Goal: Task Accomplishment & Management: Manage account settings

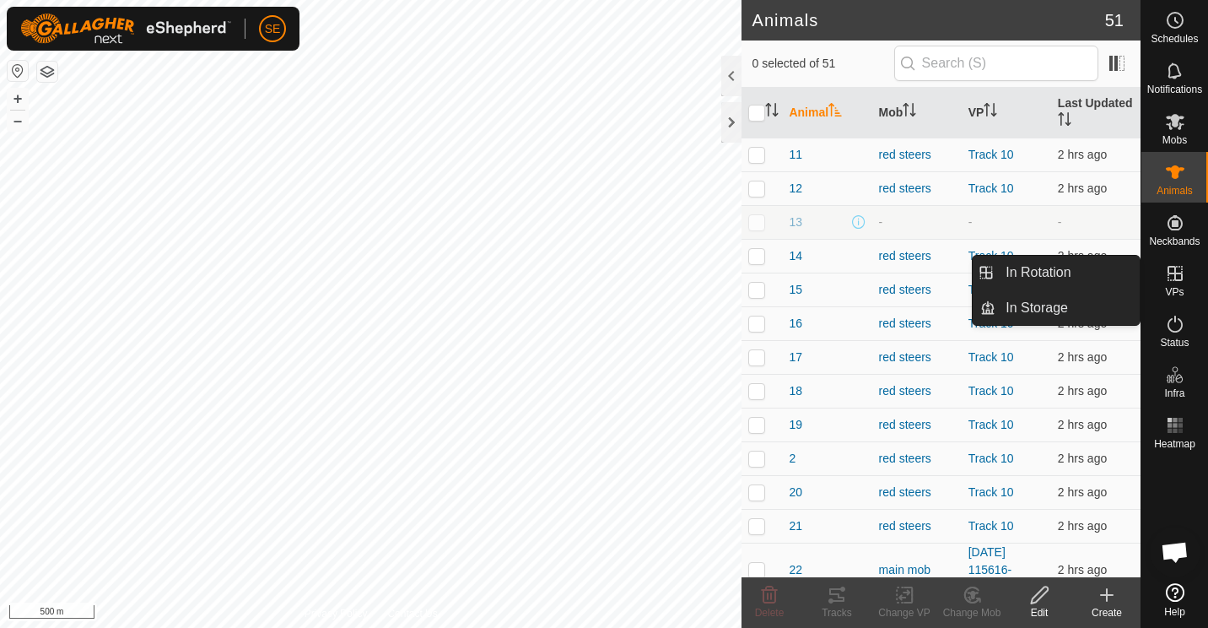
click at [1175, 278] on icon at bounding box center [1174, 273] width 15 height 15
click at [1027, 278] on link "In Rotation" at bounding box center [1067, 273] width 144 height 34
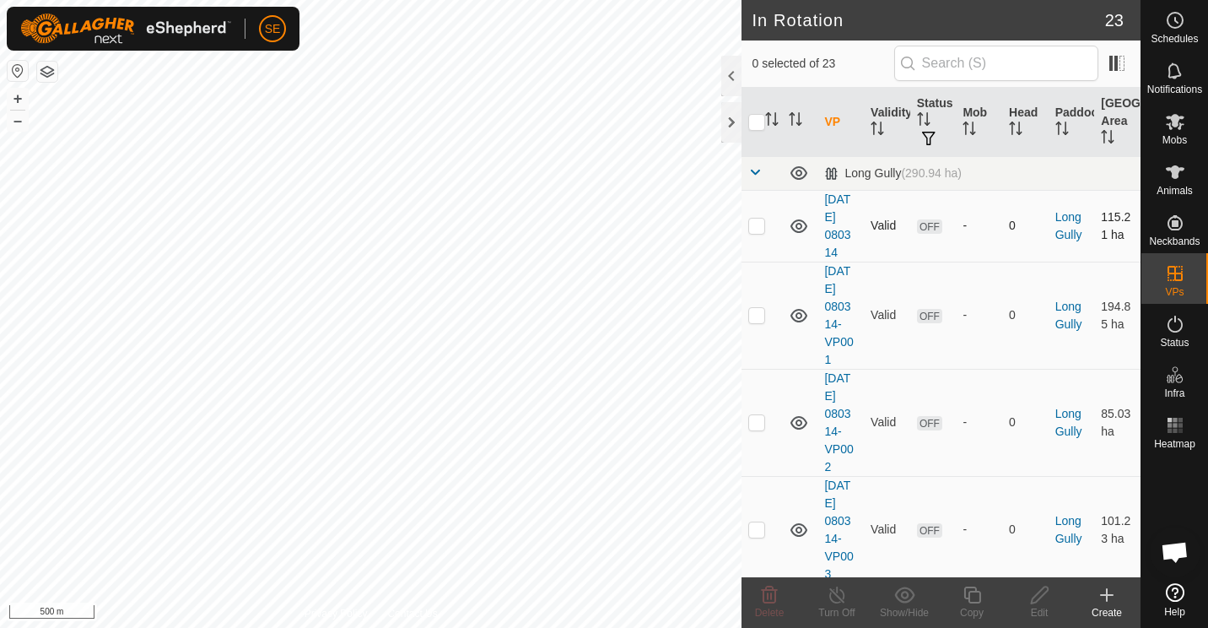
click at [755, 226] on p-checkbox at bounding box center [756, 224] width 17 height 13
checkbox input "false"
click at [757, 318] on p-checkbox at bounding box center [756, 314] width 17 height 13
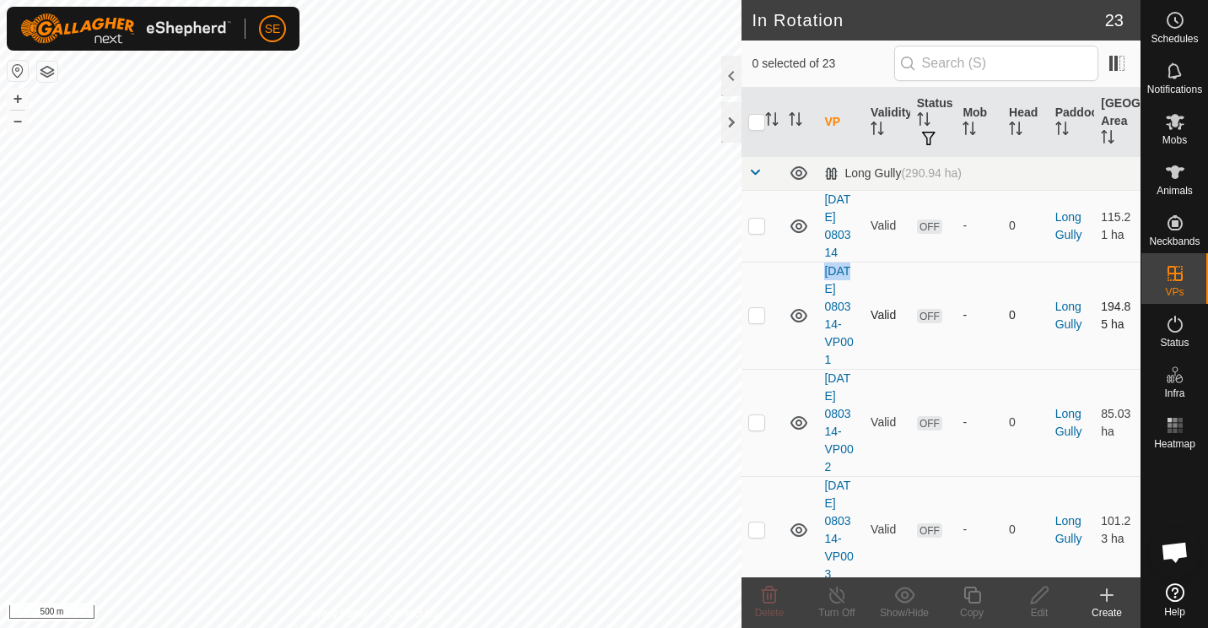
click at [757, 318] on p-checkbox at bounding box center [756, 314] width 17 height 13
checkbox input "true"
drag, startPoint x: 757, startPoint y: 318, endPoint x: 757, endPoint y: 420, distance: 102.1
click at [757, 420] on p-checkbox at bounding box center [756, 421] width 17 height 13
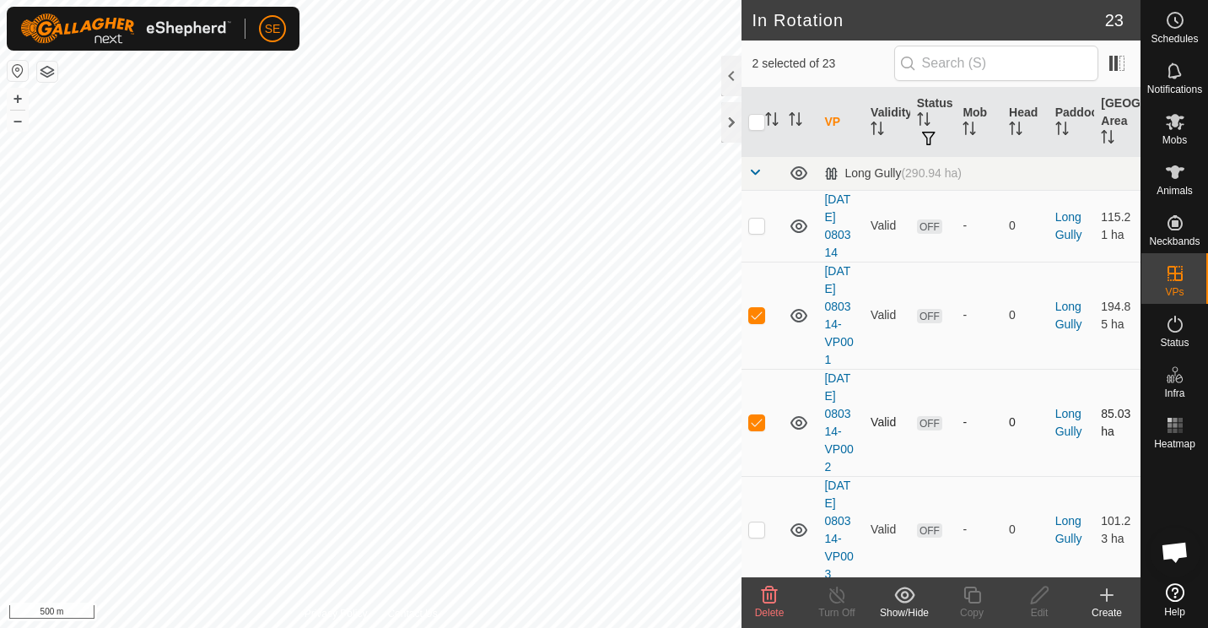
checkbox input "false"
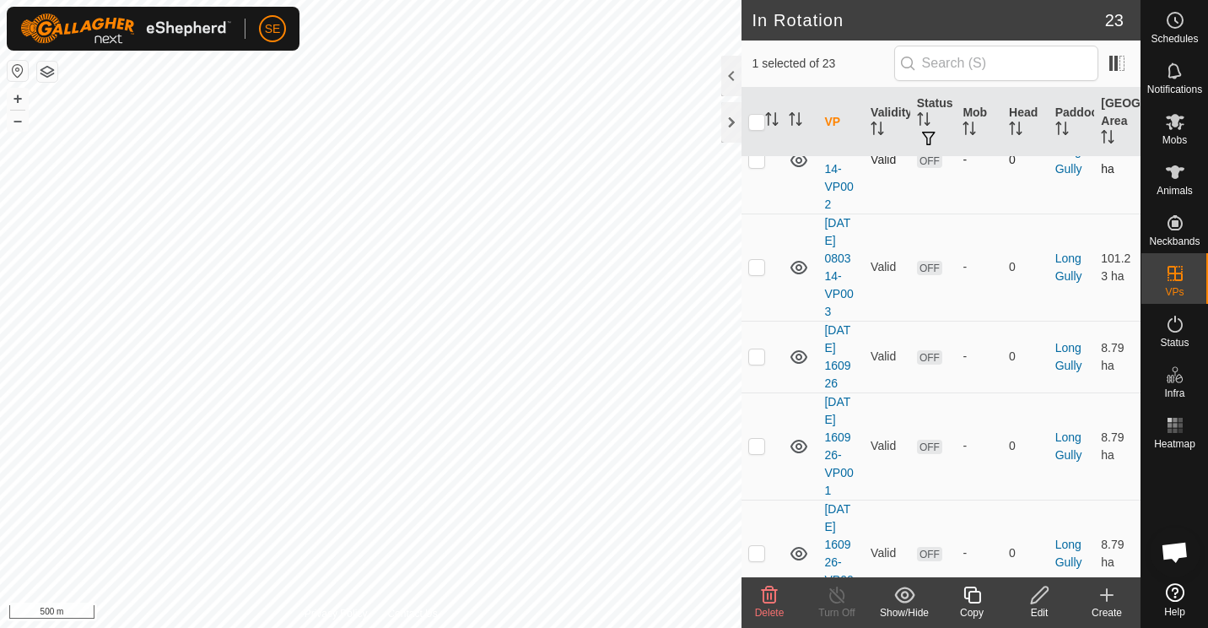
scroll to position [263, 0]
click at [753, 269] on p-checkbox at bounding box center [756, 265] width 17 height 13
checkbox input "false"
click at [758, 352] on p-checkbox at bounding box center [756, 354] width 17 height 13
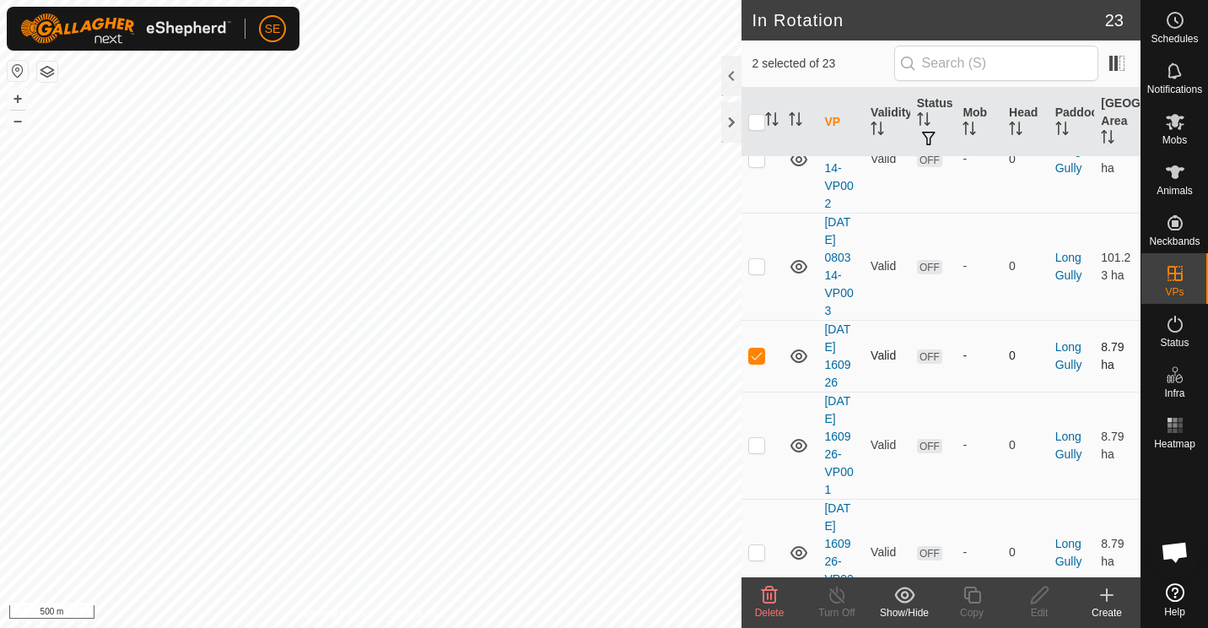
click at [758, 352] on p-checkbox at bounding box center [756, 354] width 17 height 13
checkbox input "false"
click at [759, 441] on p-checkbox at bounding box center [756, 444] width 17 height 13
checkbox input "false"
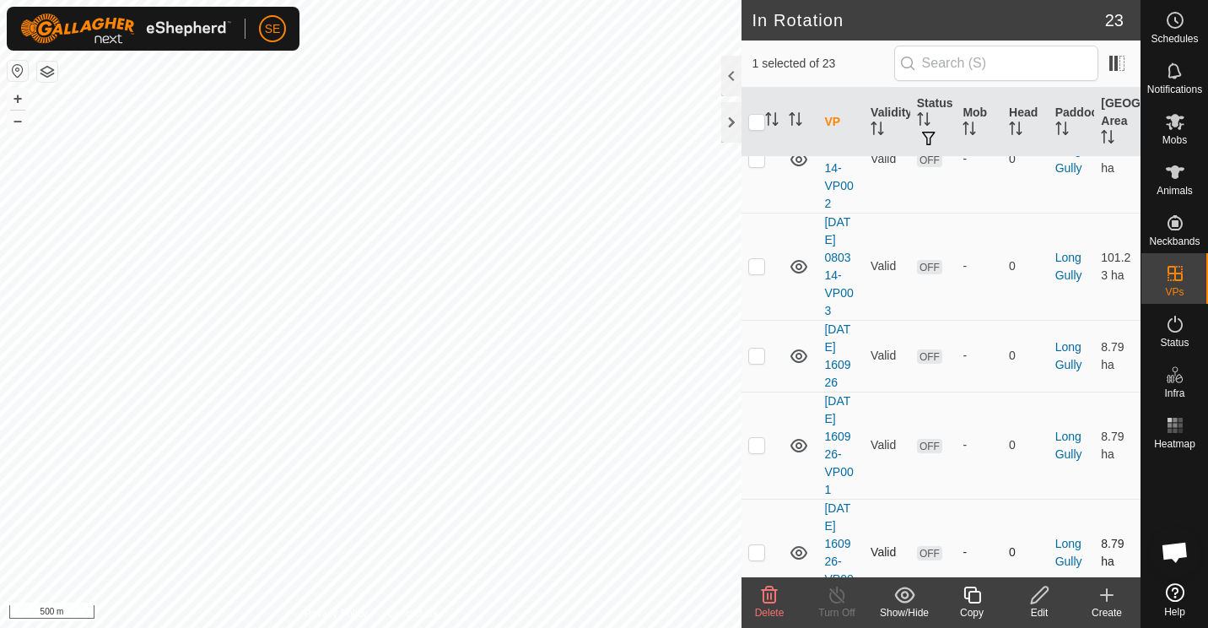
click at [757, 555] on p-checkbox at bounding box center [756, 551] width 17 height 13
checkbox input "false"
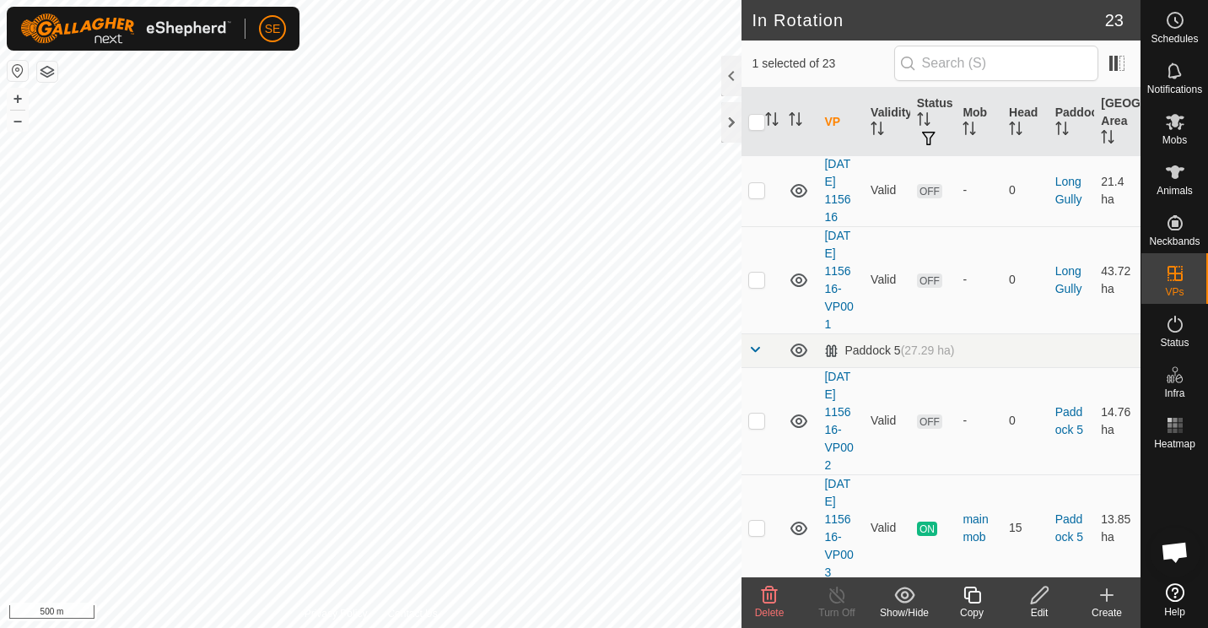
scroll to position [719, 0]
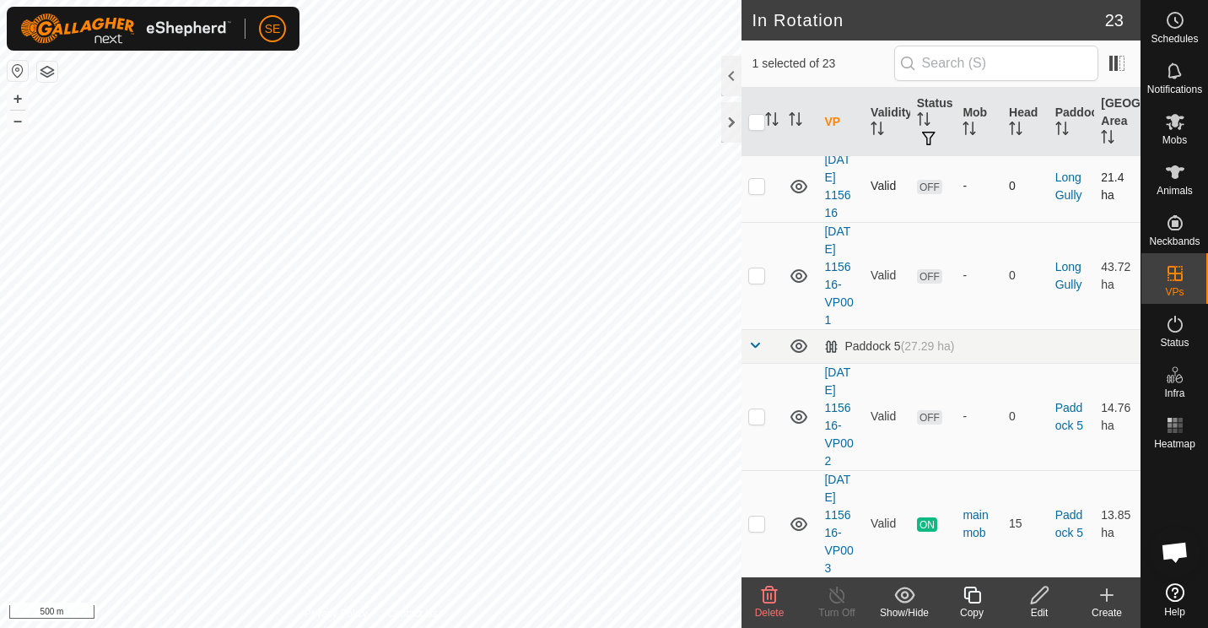
click at [755, 188] on p-checkbox at bounding box center [756, 185] width 17 height 13
checkbox input "false"
click at [755, 275] on p-checkbox at bounding box center [756, 274] width 17 height 13
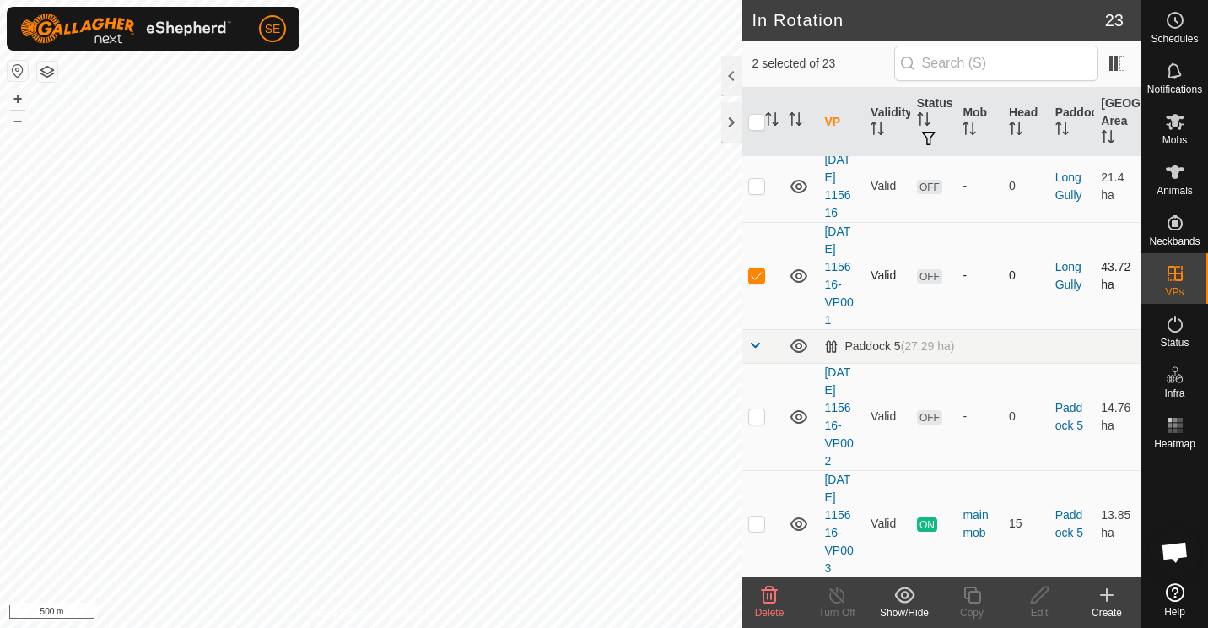
checkbox input "false"
click at [759, 520] on p-checkbox at bounding box center [756, 522] width 17 height 13
checkbox input "true"
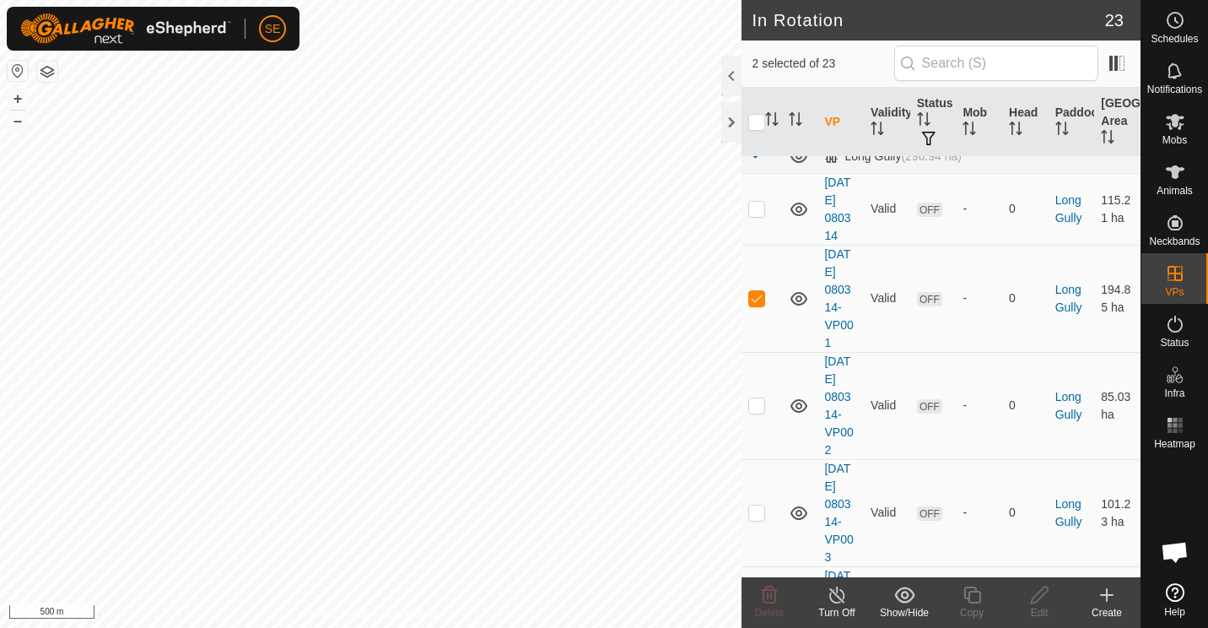
scroll to position [13, 0]
click at [756, 306] on p-checkbox at bounding box center [756, 300] width 17 height 13
checkbox input "false"
click at [972, 597] on icon at bounding box center [972, 595] width 21 height 20
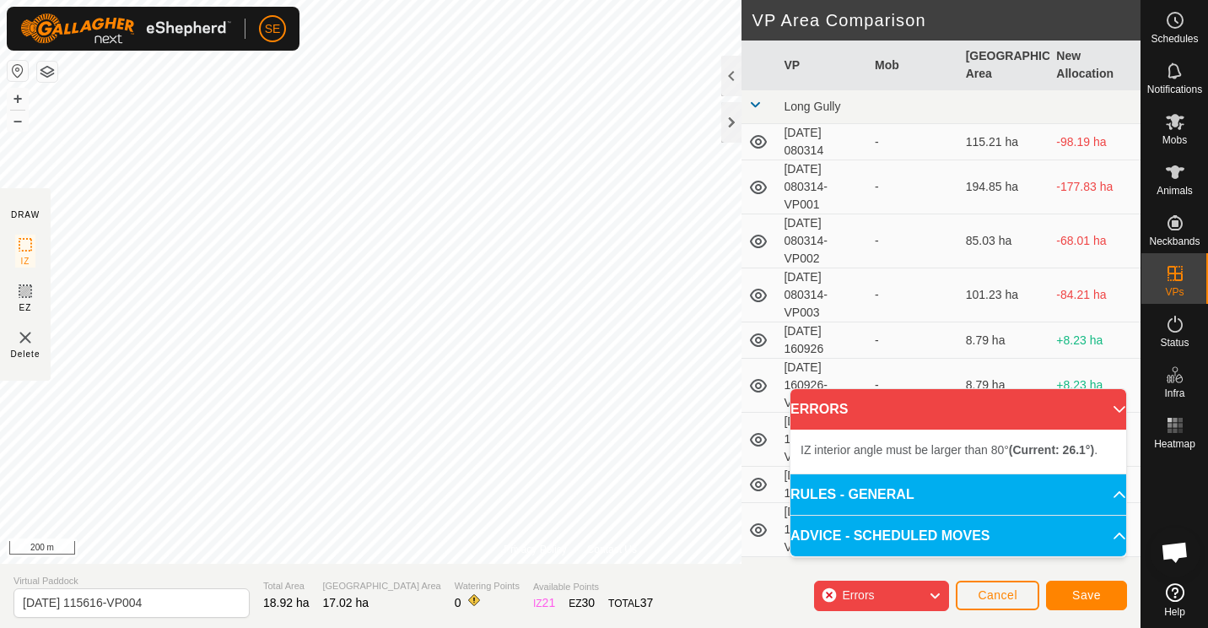
click at [317, 584] on div "Privacy Policy Contact Us Type: Inclusion Zone undefined Animal + – ⇧ i 200 m D…" at bounding box center [570, 314] width 1140 height 628
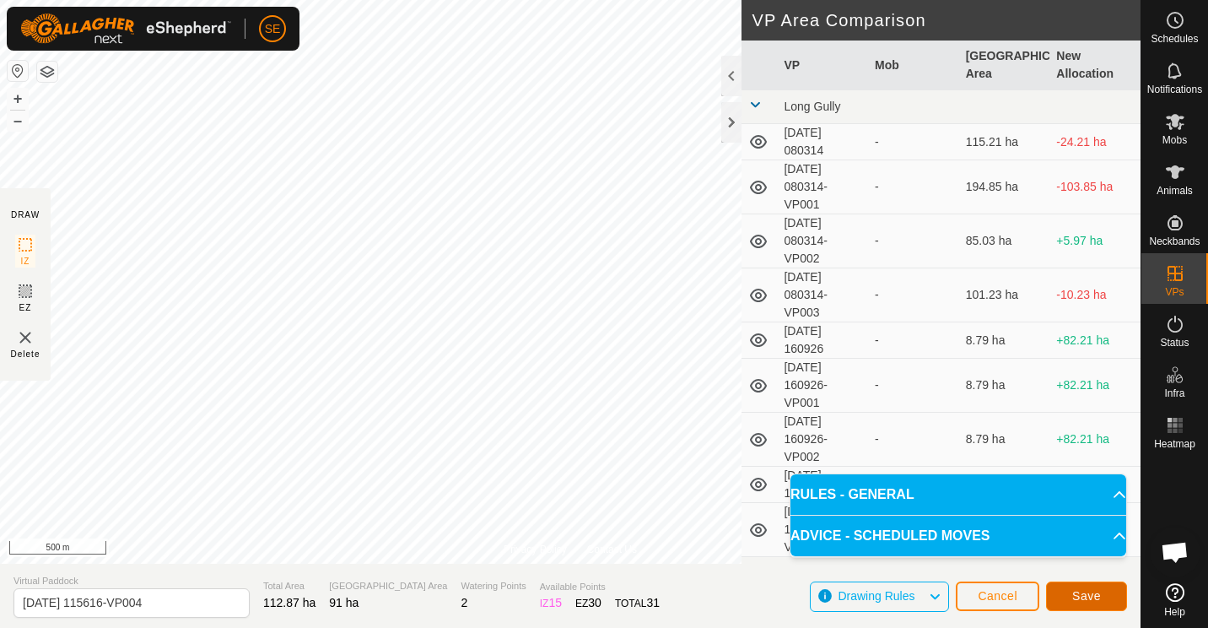
click at [1088, 595] on span "Save" at bounding box center [1086, 595] width 29 height 13
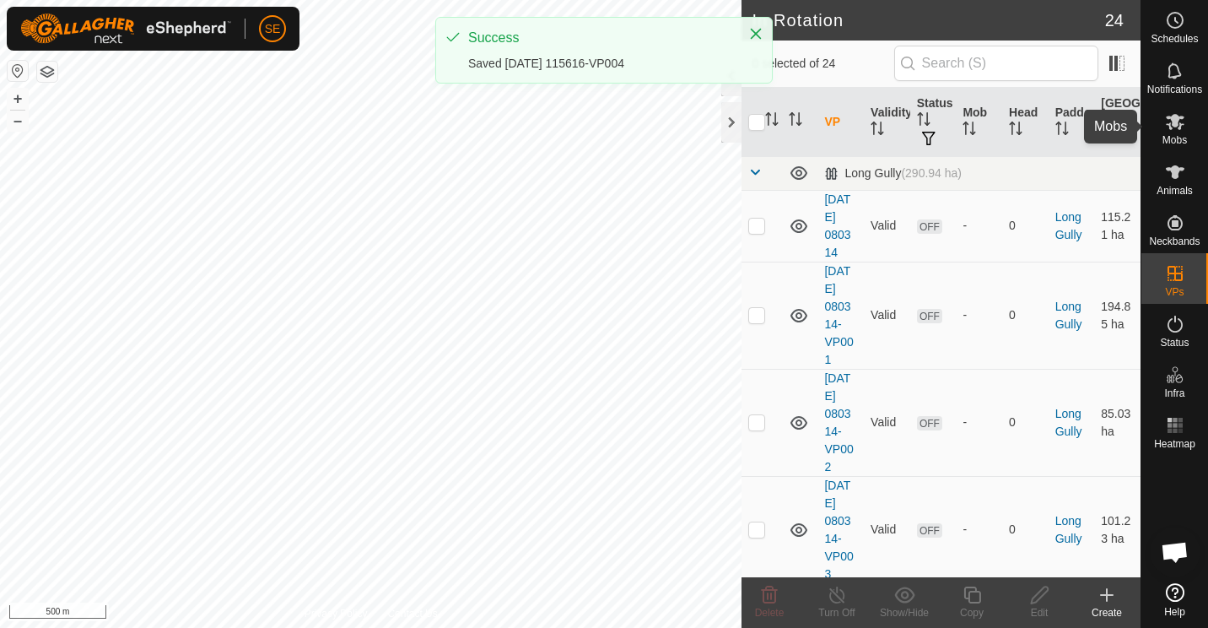
click at [1181, 126] on icon at bounding box center [1175, 121] width 20 height 20
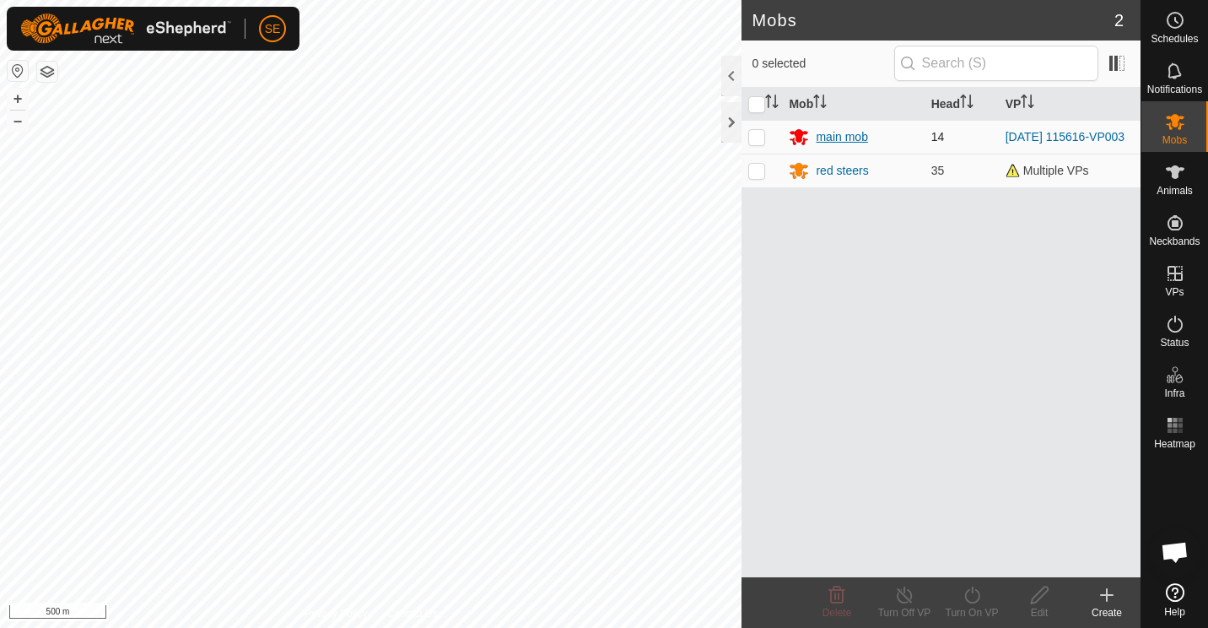
click at [824, 136] on div "main mob" at bounding box center [841, 137] width 51 height 18
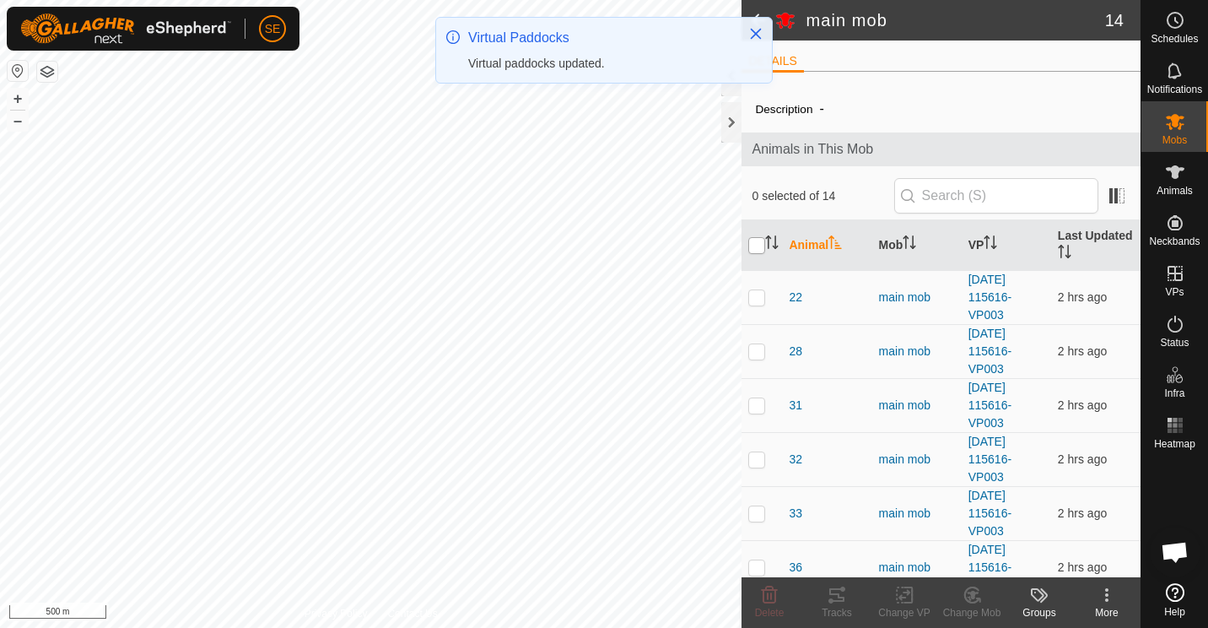
click at [754, 246] on input "checkbox" at bounding box center [756, 245] width 17 height 17
checkbox input "true"
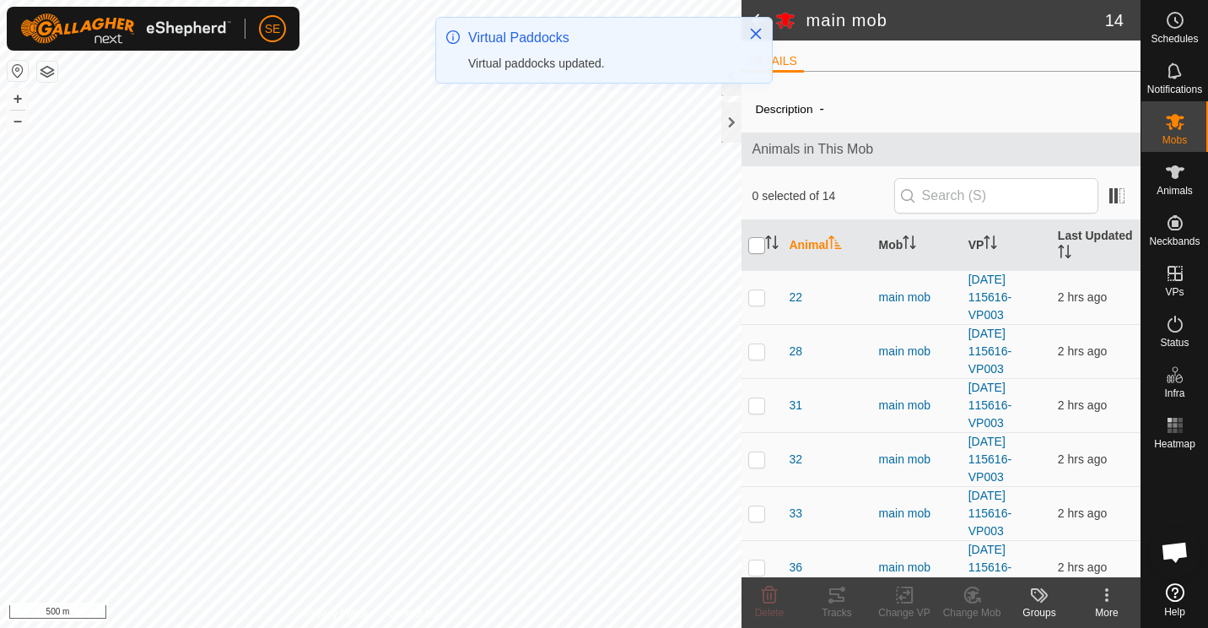
checkbox input "true"
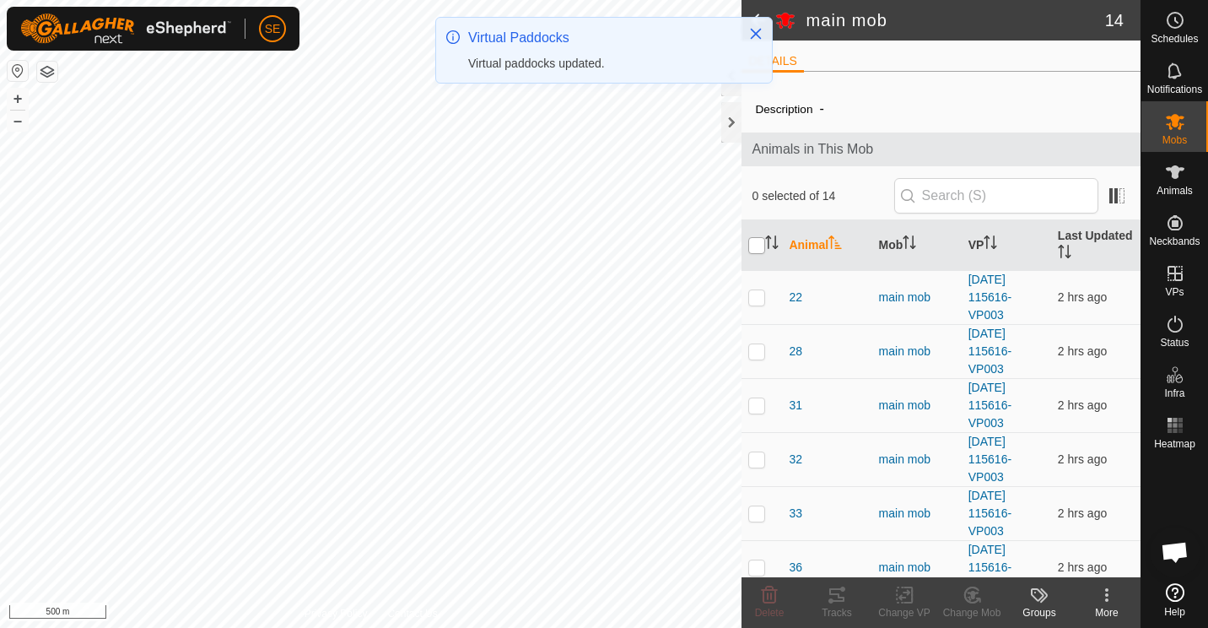
checkbox input "true"
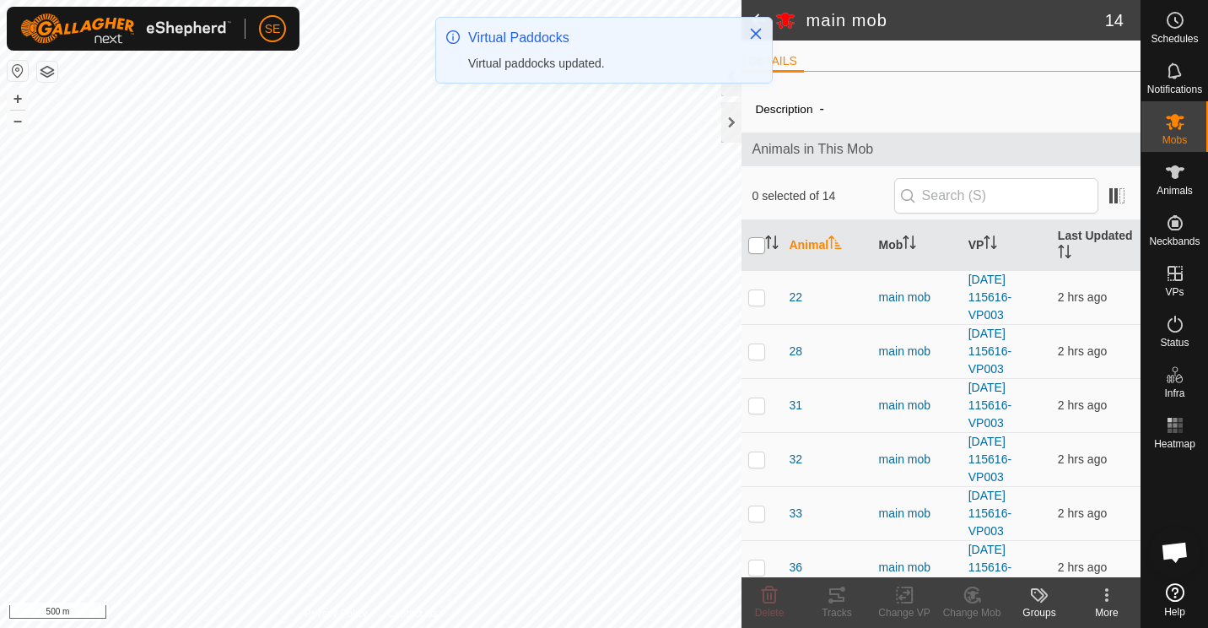
checkbox input "true"
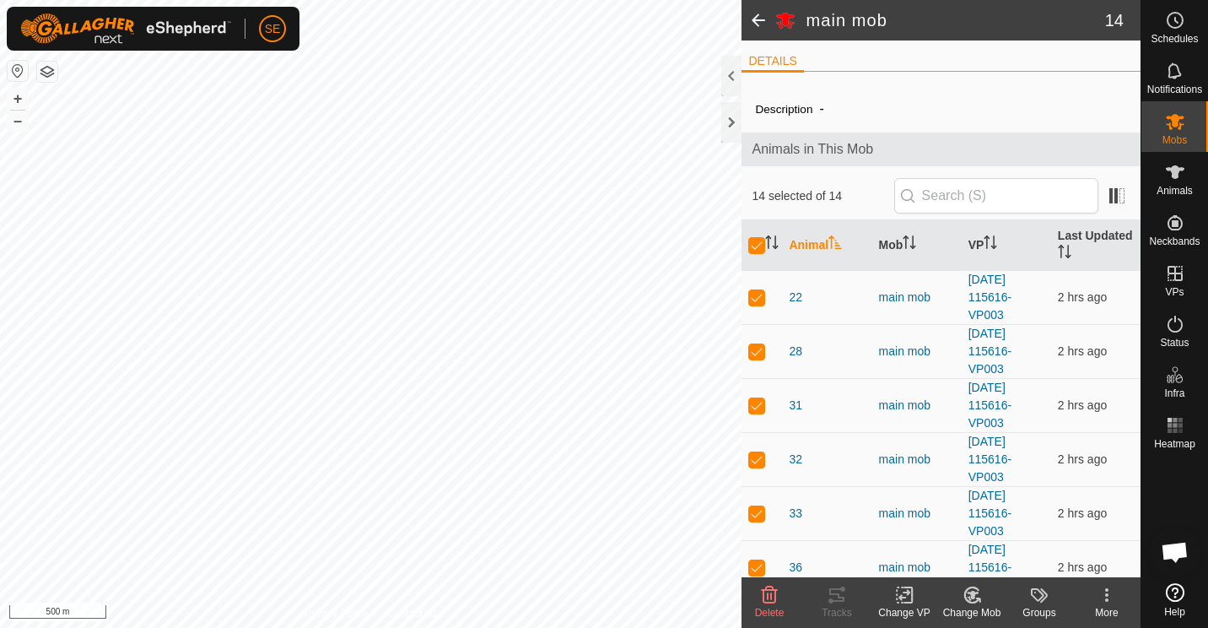
click at [903, 597] on icon at bounding box center [904, 595] width 12 height 11
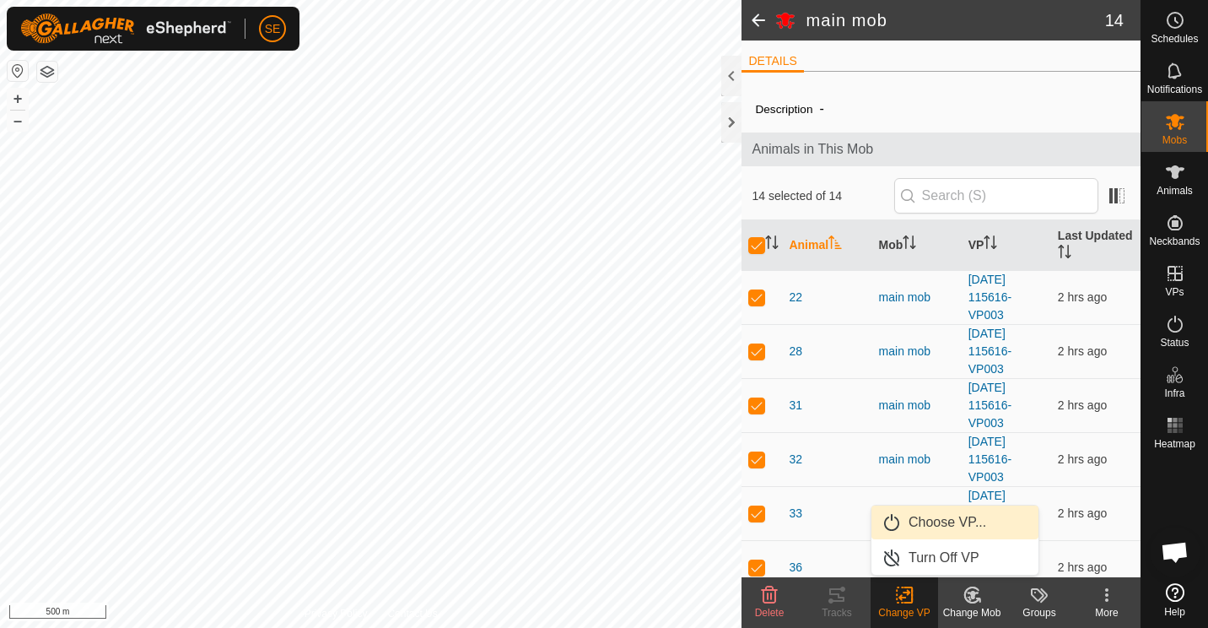
click at [924, 517] on link "Choose VP..." at bounding box center [954, 522] width 167 height 34
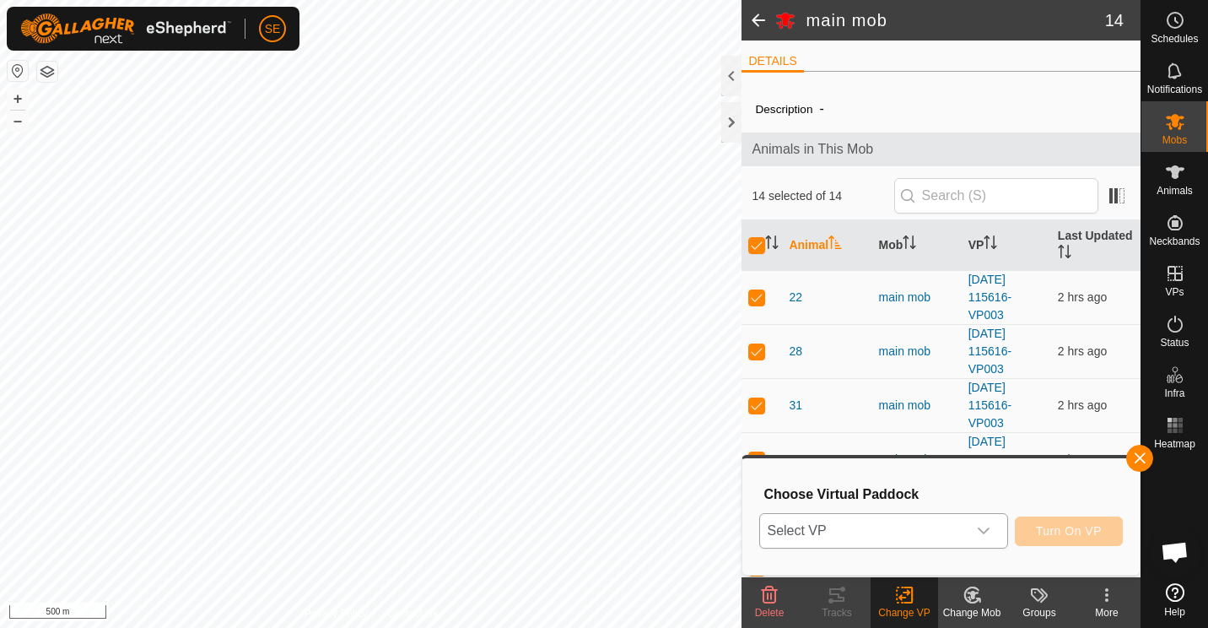
click at [986, 531] on icon "dropdown trigger" at bounding box center [983, 530] width 13 height 13
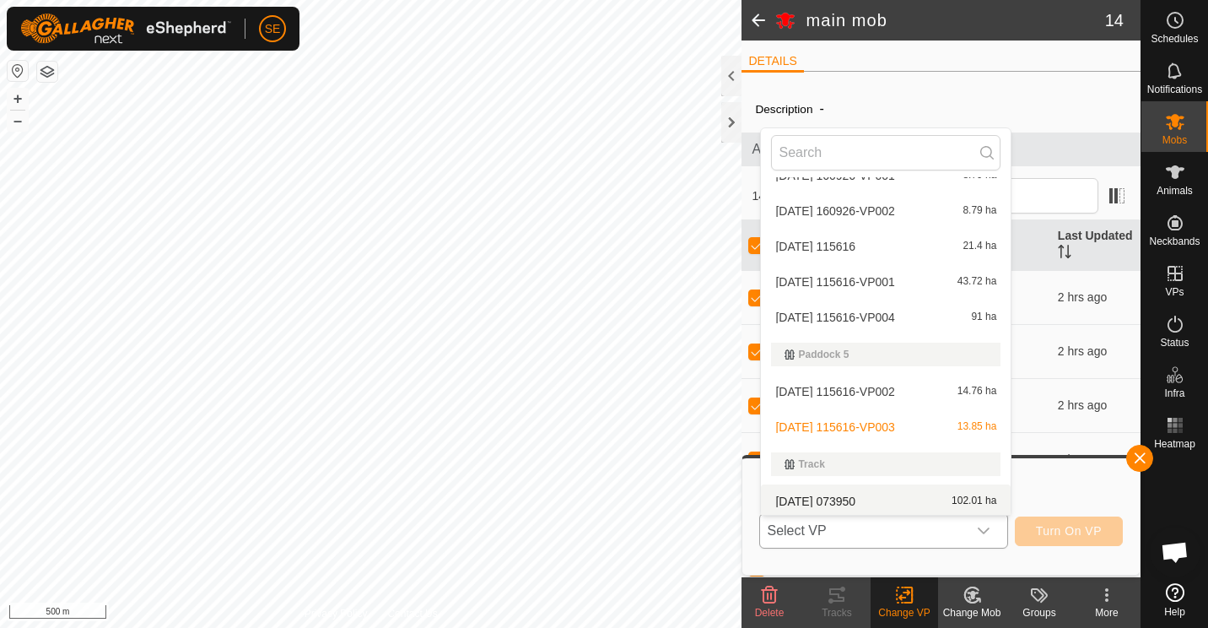
scroll to position [238, 0]
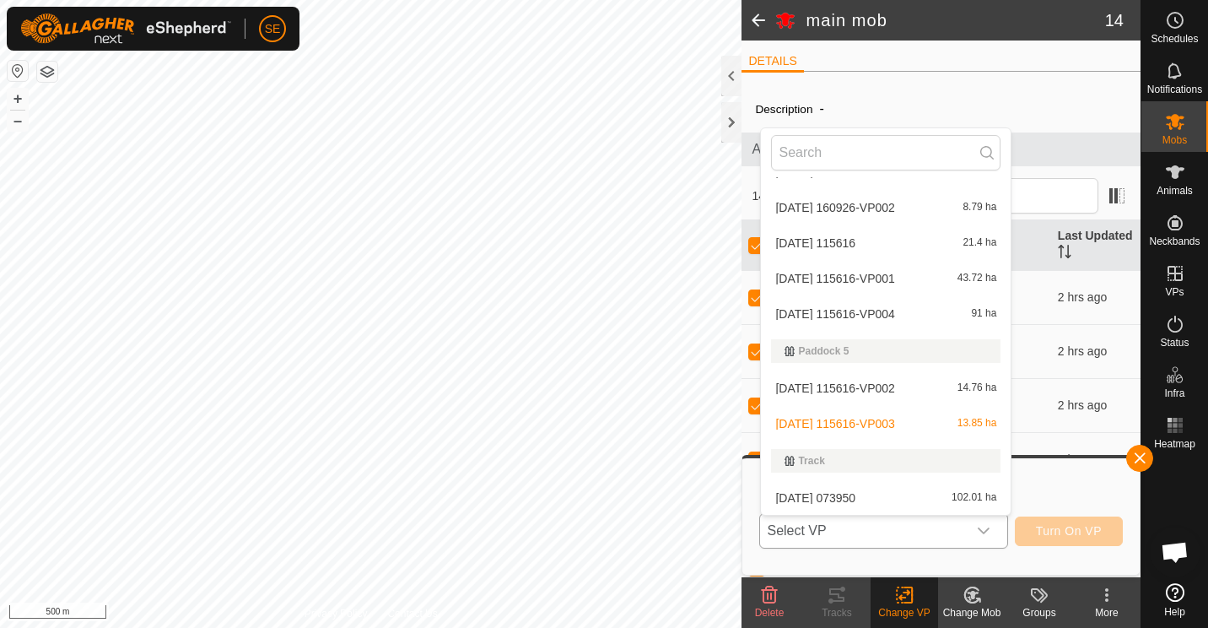
click at [858, 316] on li "2025-09-08 115616-VP004 91 ha" at bounding box center [886, 314] width 250 height 34
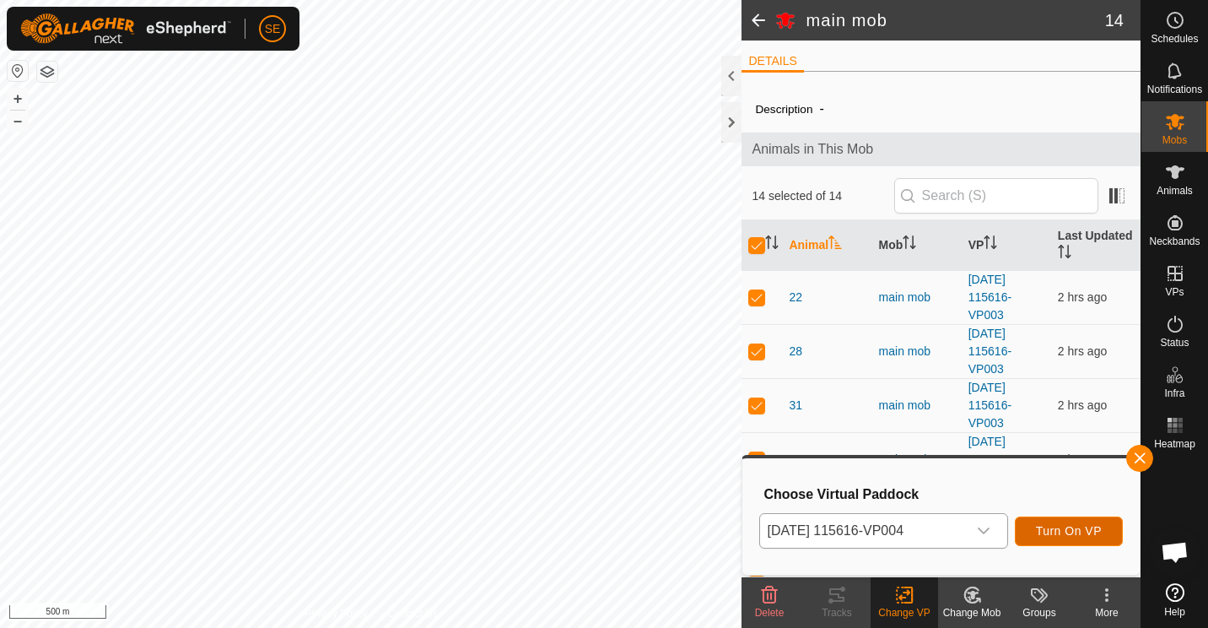
click at [1051, 525] on span "Turn On VP" at bounding box center [1069, 530] width 66 height 13
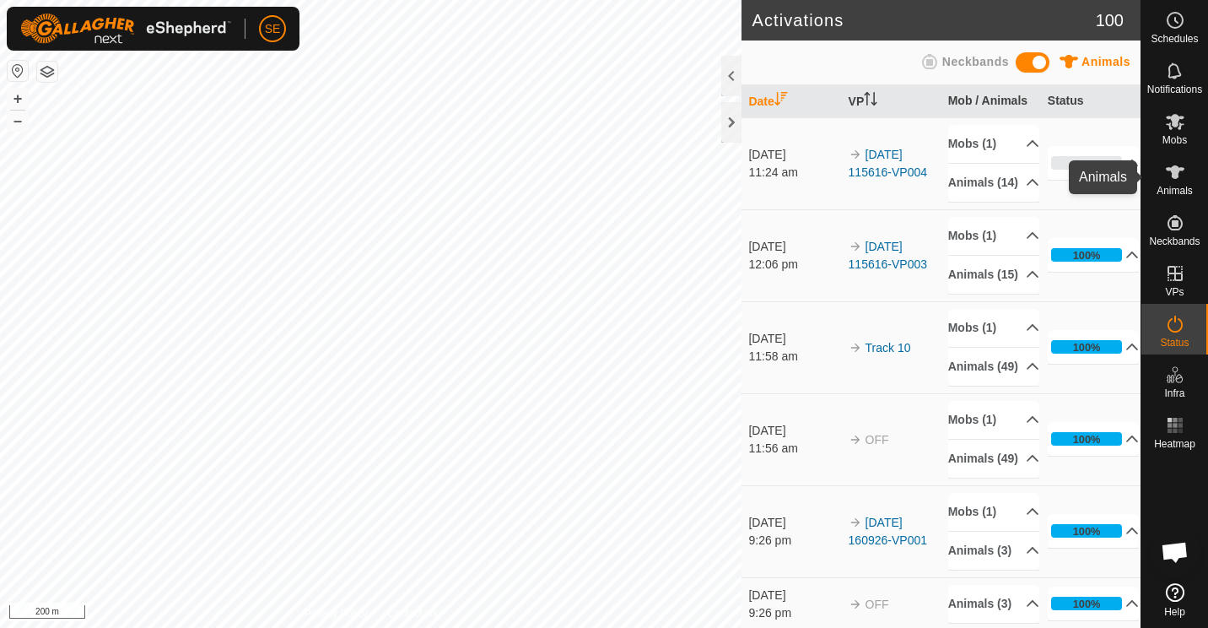
click at [1172, 171] on icon at bounding box center [1175, 171] width 19 height 13
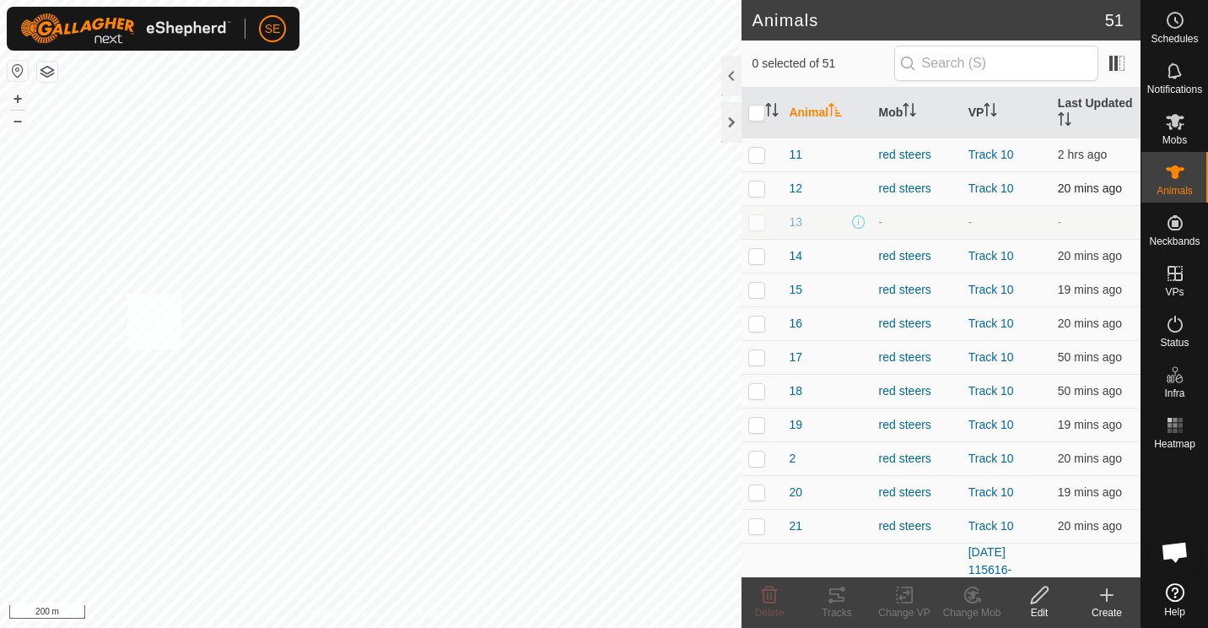
checkbox input "true"
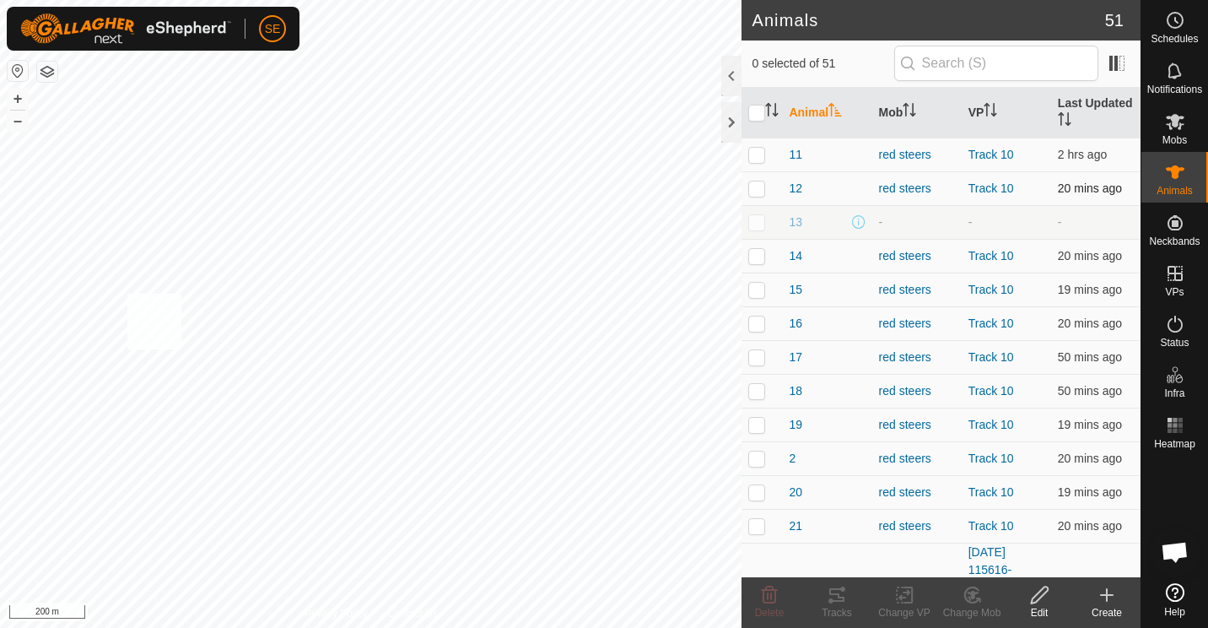
checkbox input "true"
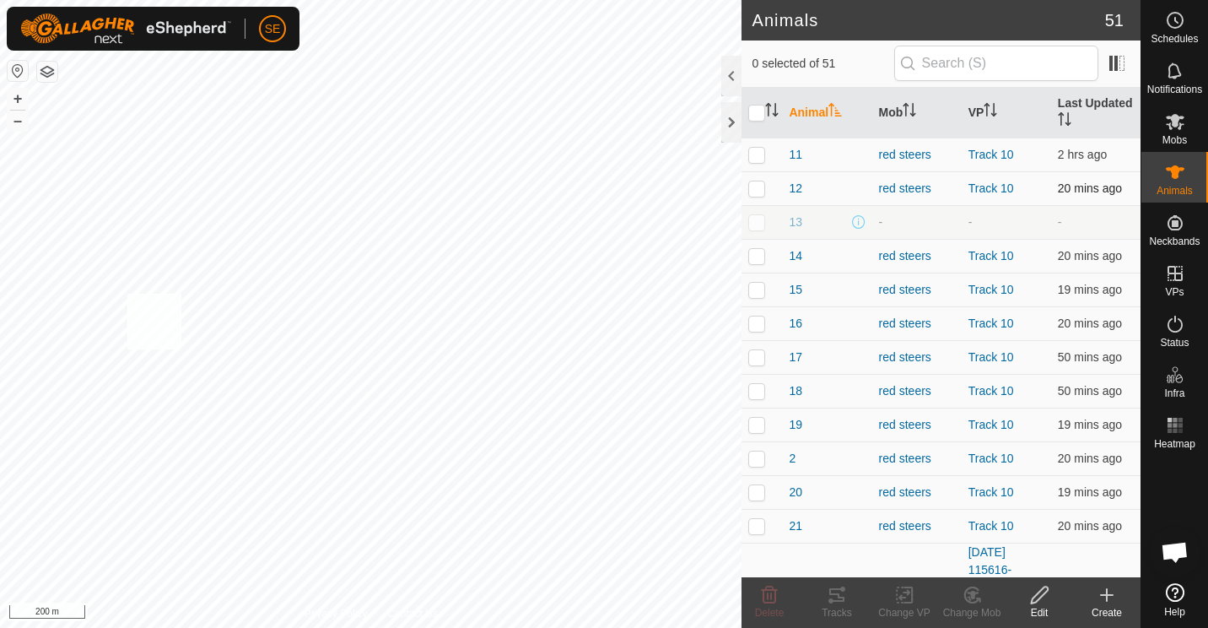
checkbox input "true"
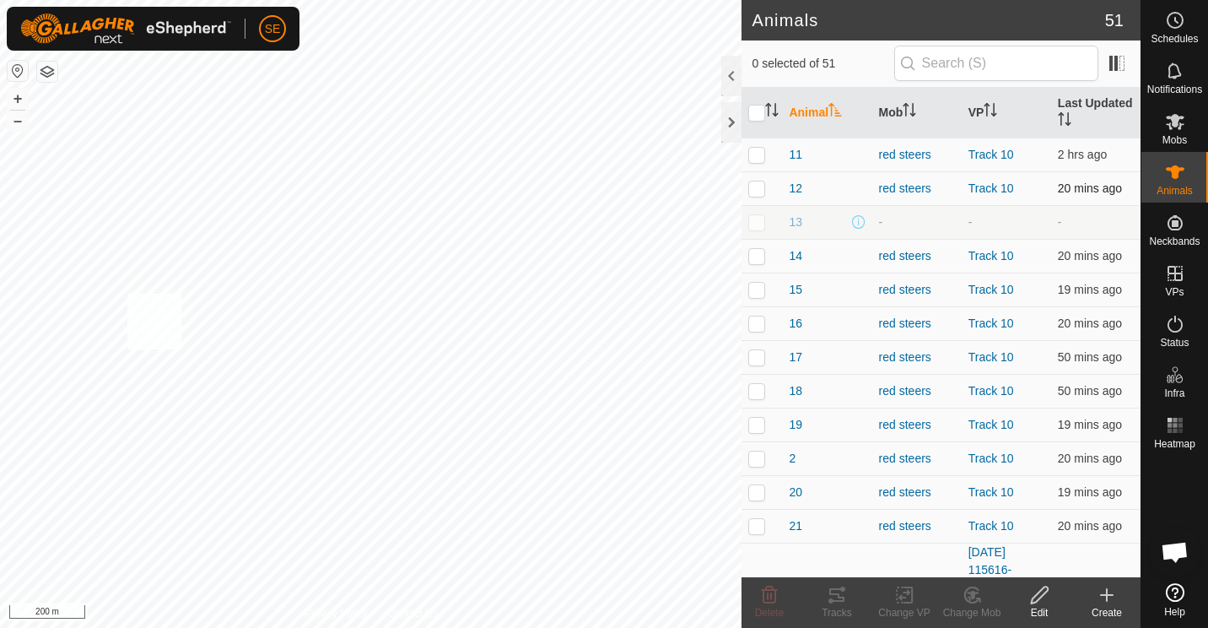
checkbox input "true"
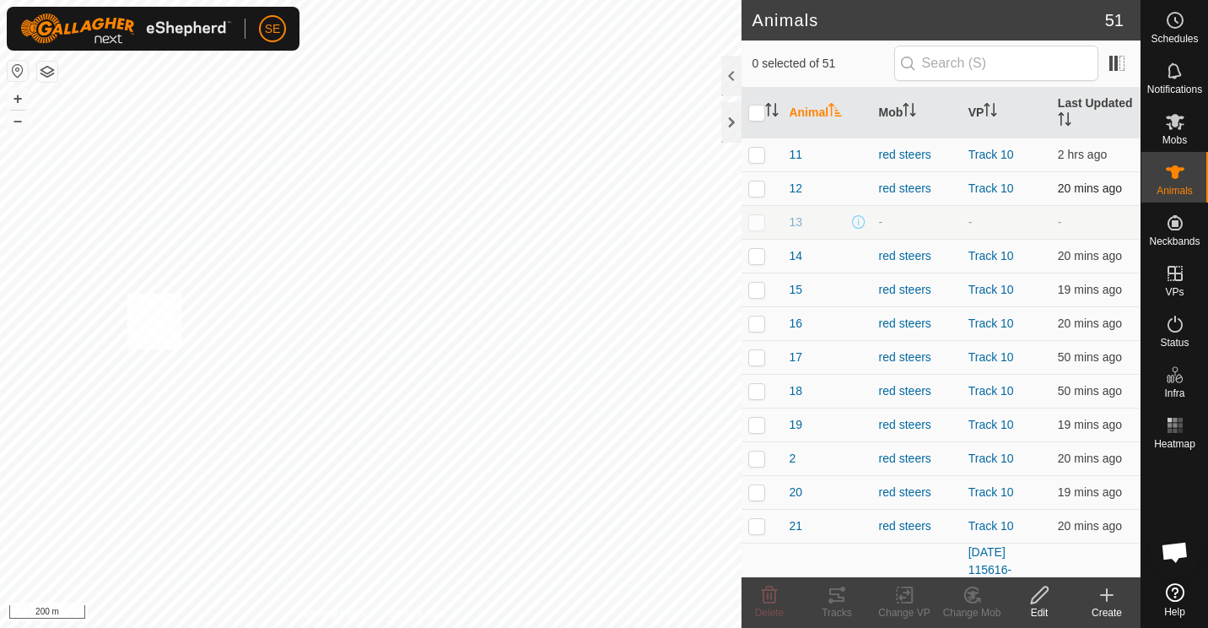
checkbox input "true"
